Goal: Check status: Check status

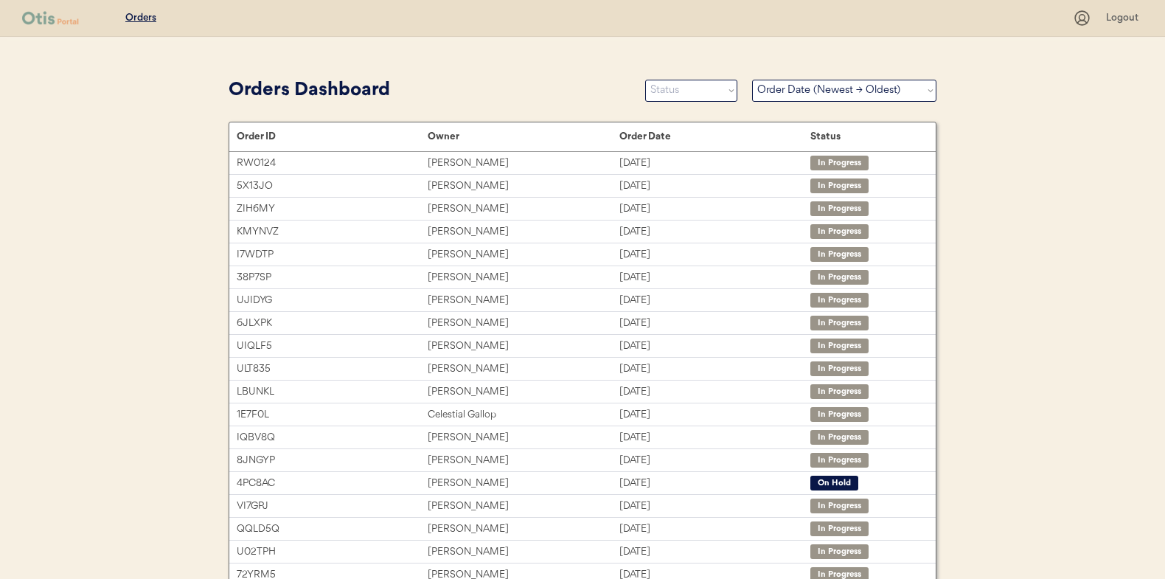
select select ""Order Date (Newest → Oldest)""
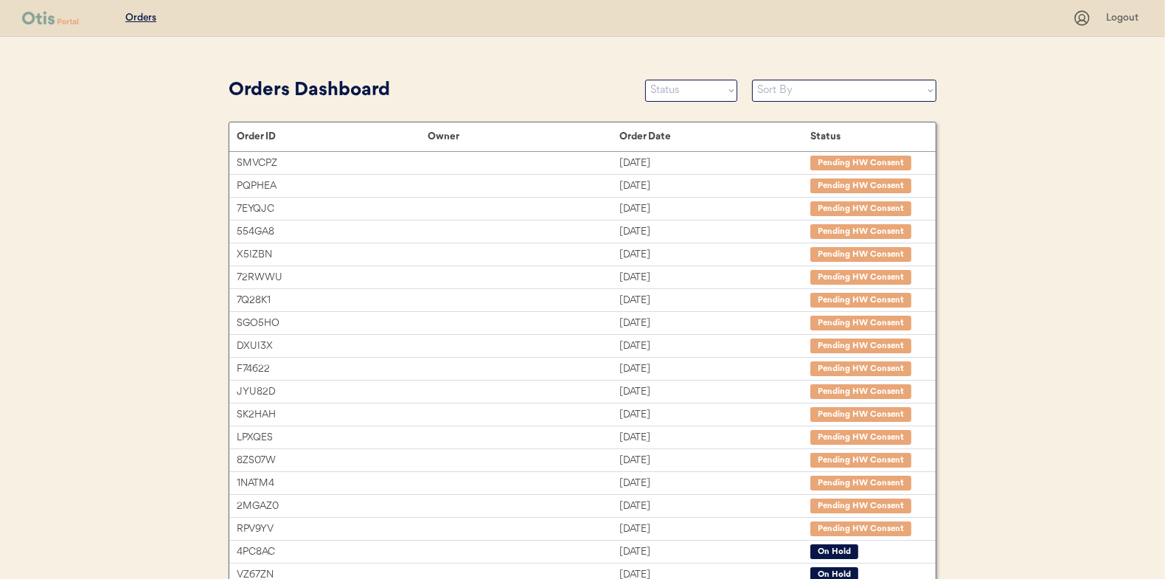
click at [823, 96] on select "Sort By Order Date (Newest → Oldest) Order Date (Oldest → Newest)" at bounding box center [844, 91] width 184 height 22
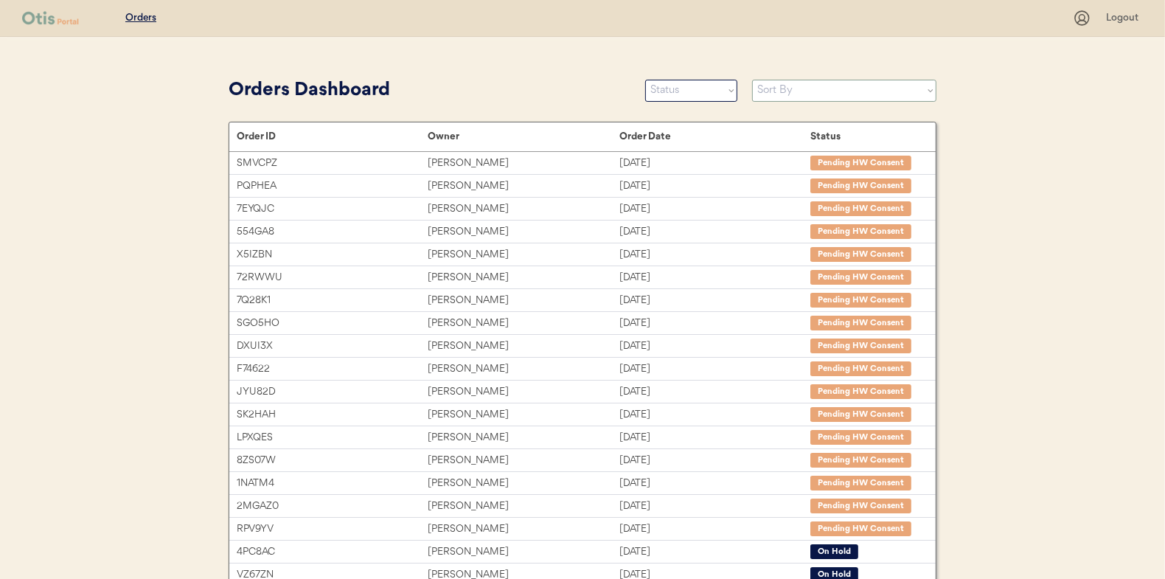
click at [823, 96] on select "Sort By Order Date (Newest → Oldest) Order Date (Oldest → Newest)" at bounding box center [844, 91] width 184 height 22
click at [902, 93] on select "Sort By Order Date (Newest → Oldest) Order Date (Oldest → Newest)" at bounding box center [844, 91] width 184 height 22
select select ""Order Date (Newest → Oldest)""
click at [752, 80] on select "Sort By Order Date (Newest → Oldest) Order Date (Oldest → Newest)" at bounding box center [844, 91] width 184 height 22
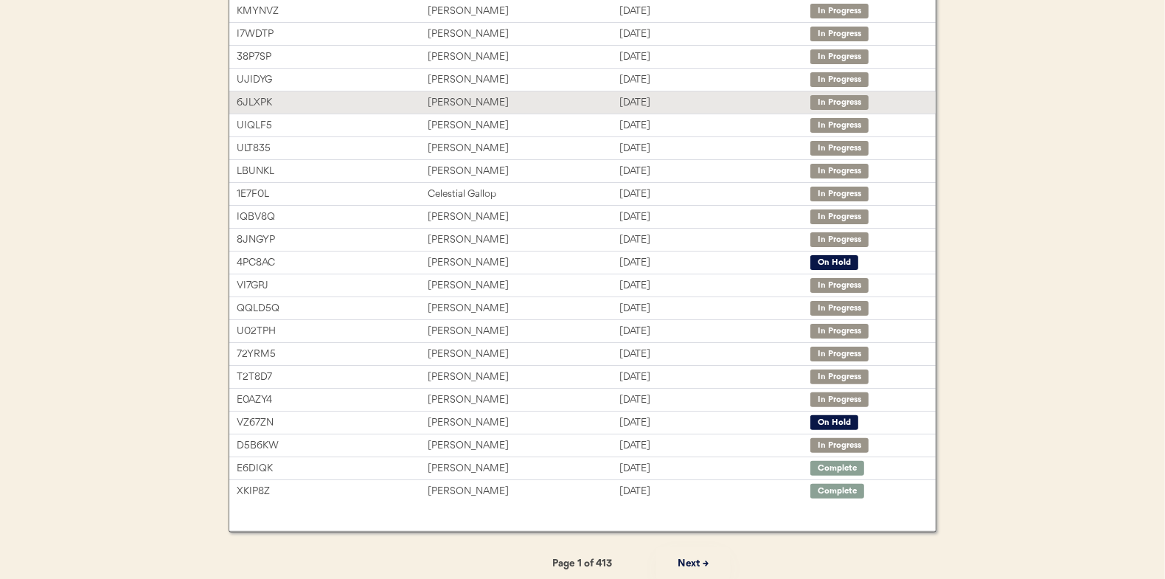
scroll to position [147, 0]
